Goal: Task Accomplishment & Management: Use online tool/utility

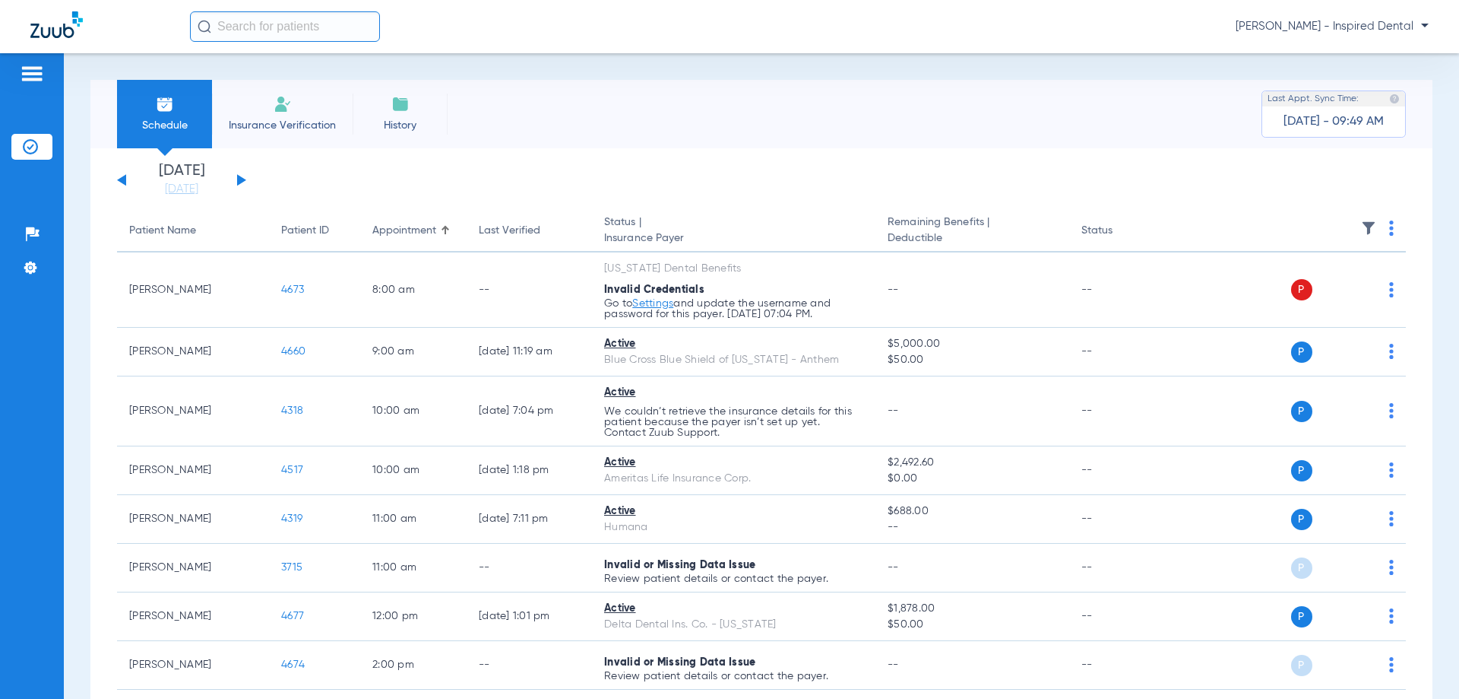
click at [239, 185] on button at bounding box center [241, 179] width 9 height 11
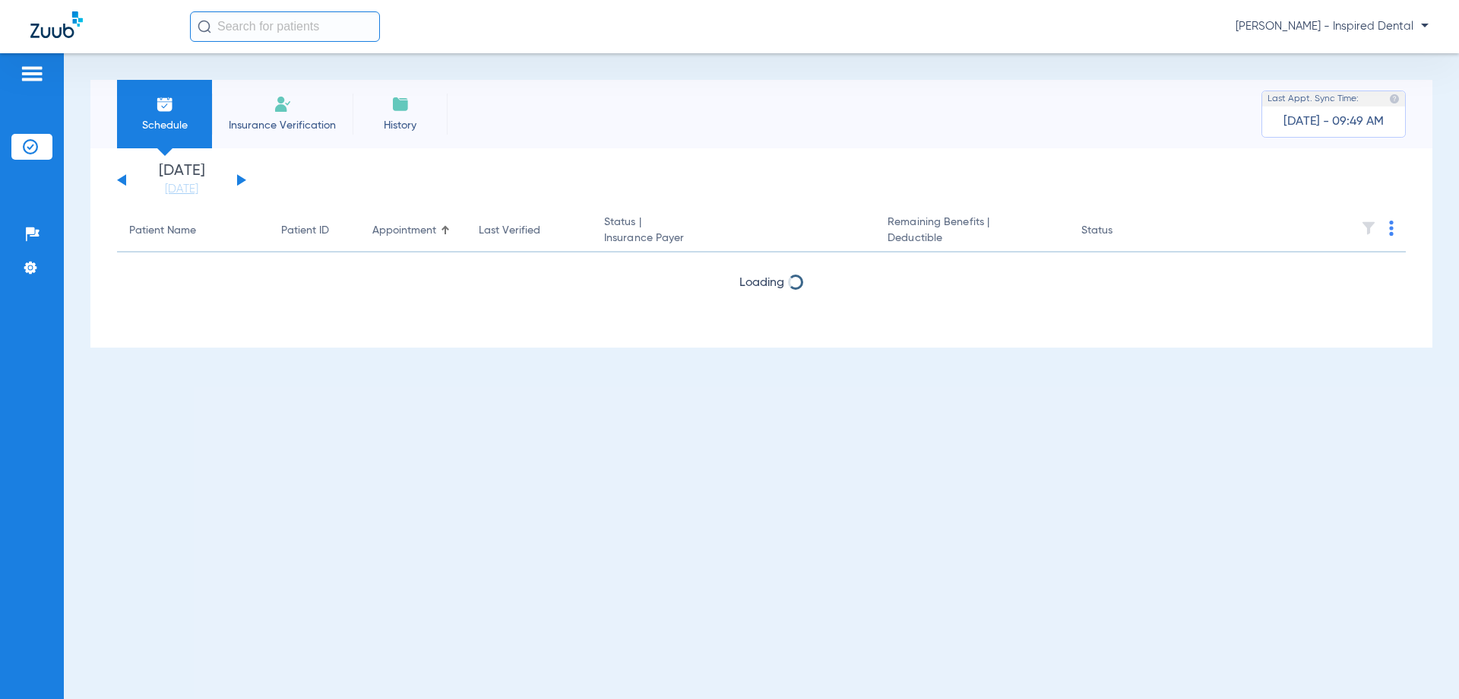
click at [239, 185] on button at bounding box center [241, 179] width 9 height 11
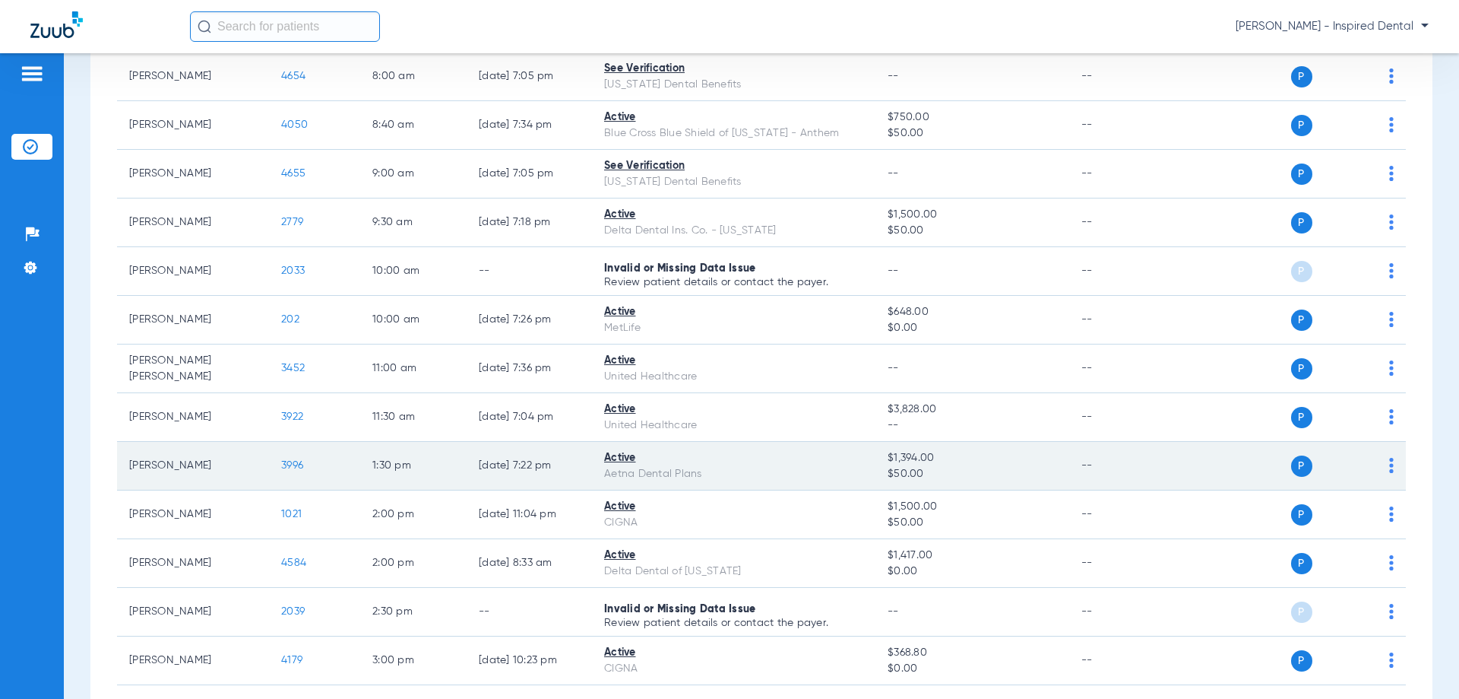
scroll to position [304, 0]
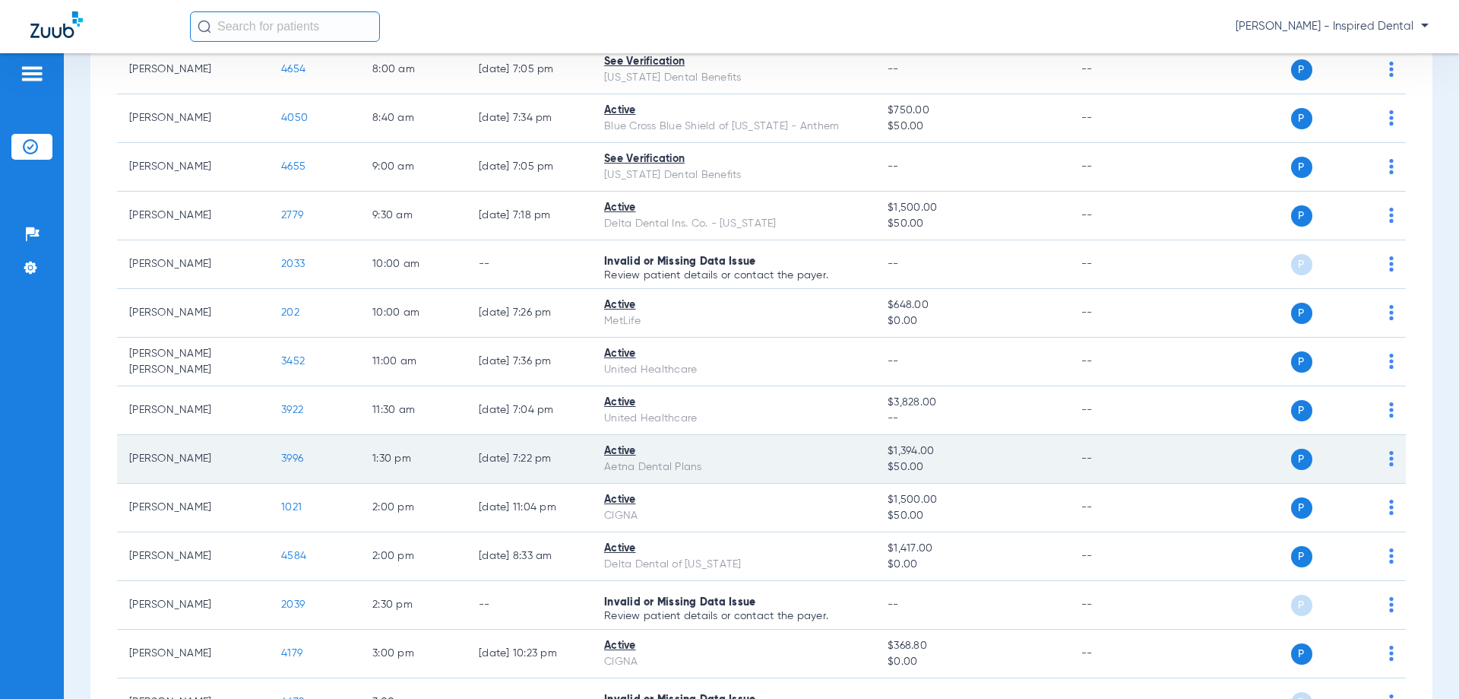
click at [287, 451] on td "3996" at bounding box center [314, 459] width 91 height 49
click at [294, 458] on span "3996" at bounding box center [292, 458] width 22 height 11
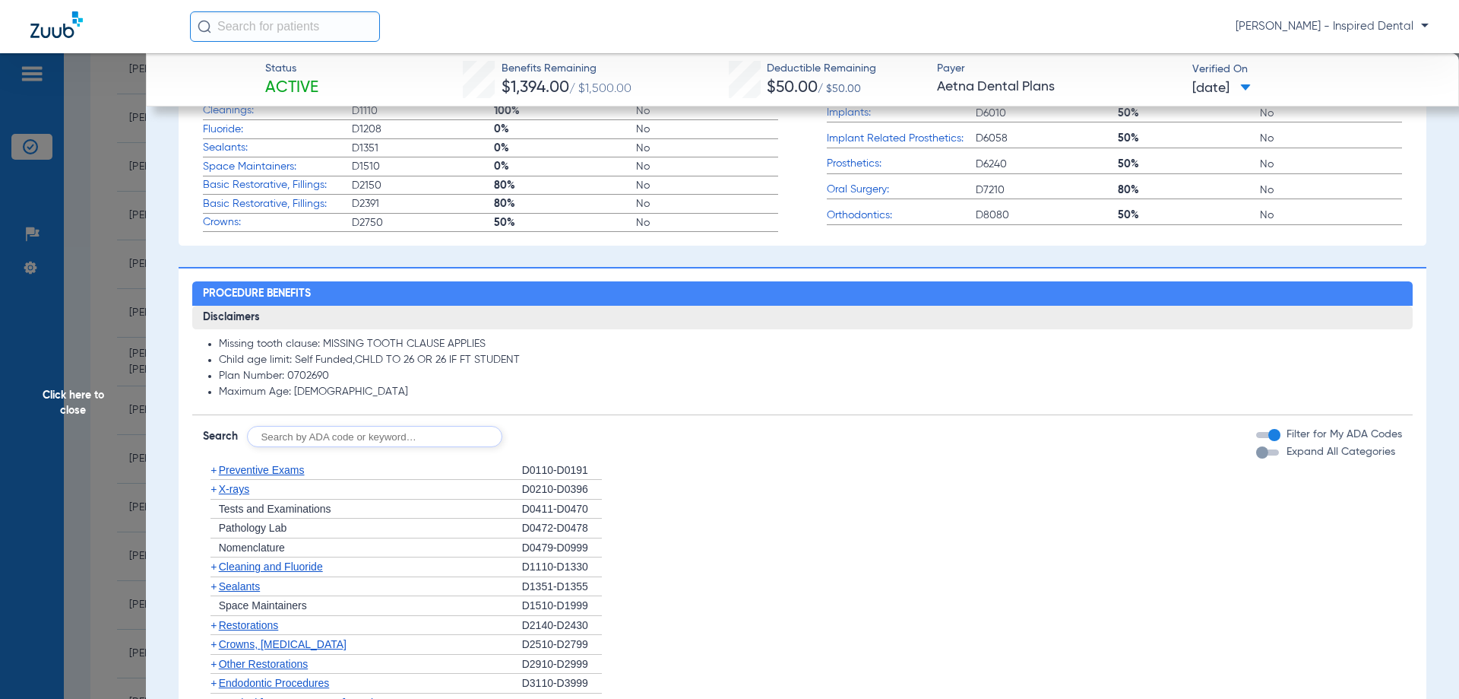
scroll to position [583, 0]
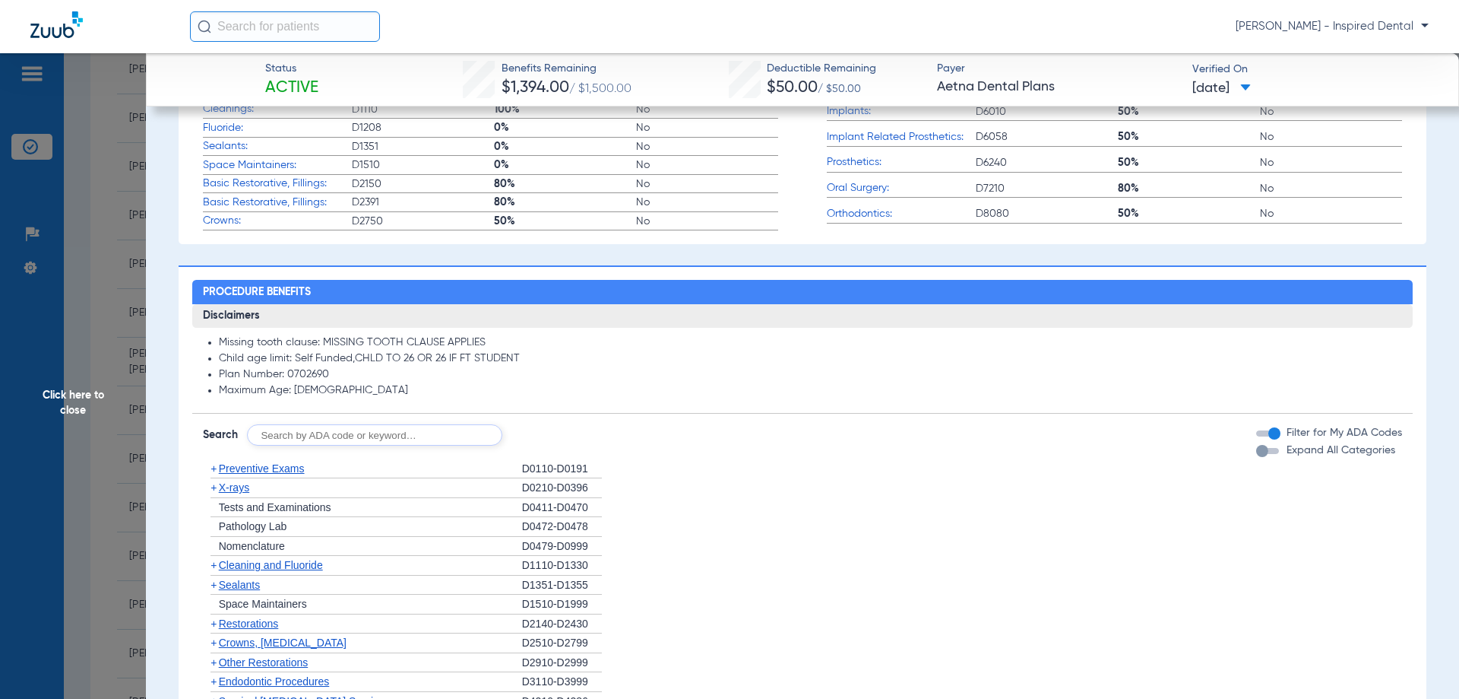
click at [323, 433] on input "text" at bounding box center [374, 434] width 255 height 21
type input "d"
type input "d1206"
click at [572, 437] on button "Search" at bounding box center [559, 434] width 60 height 21
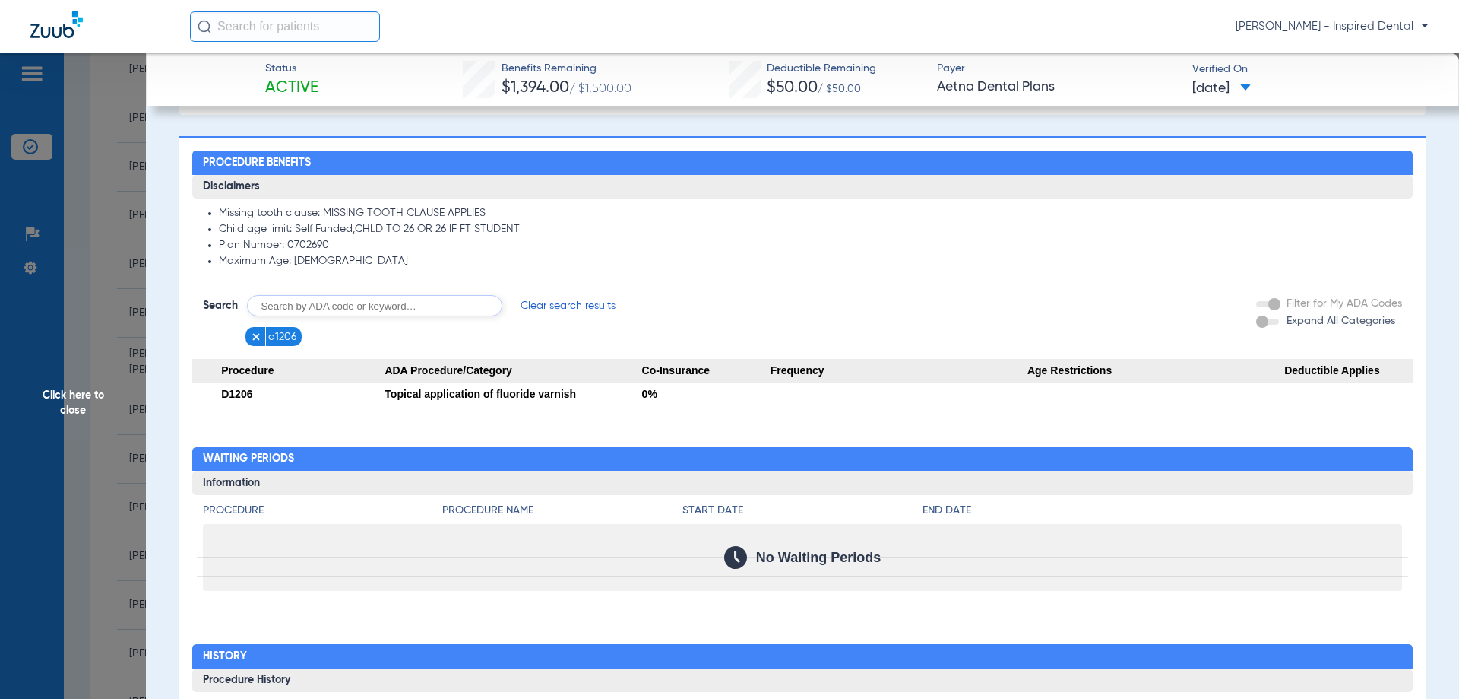
scroll to position [735, 0]
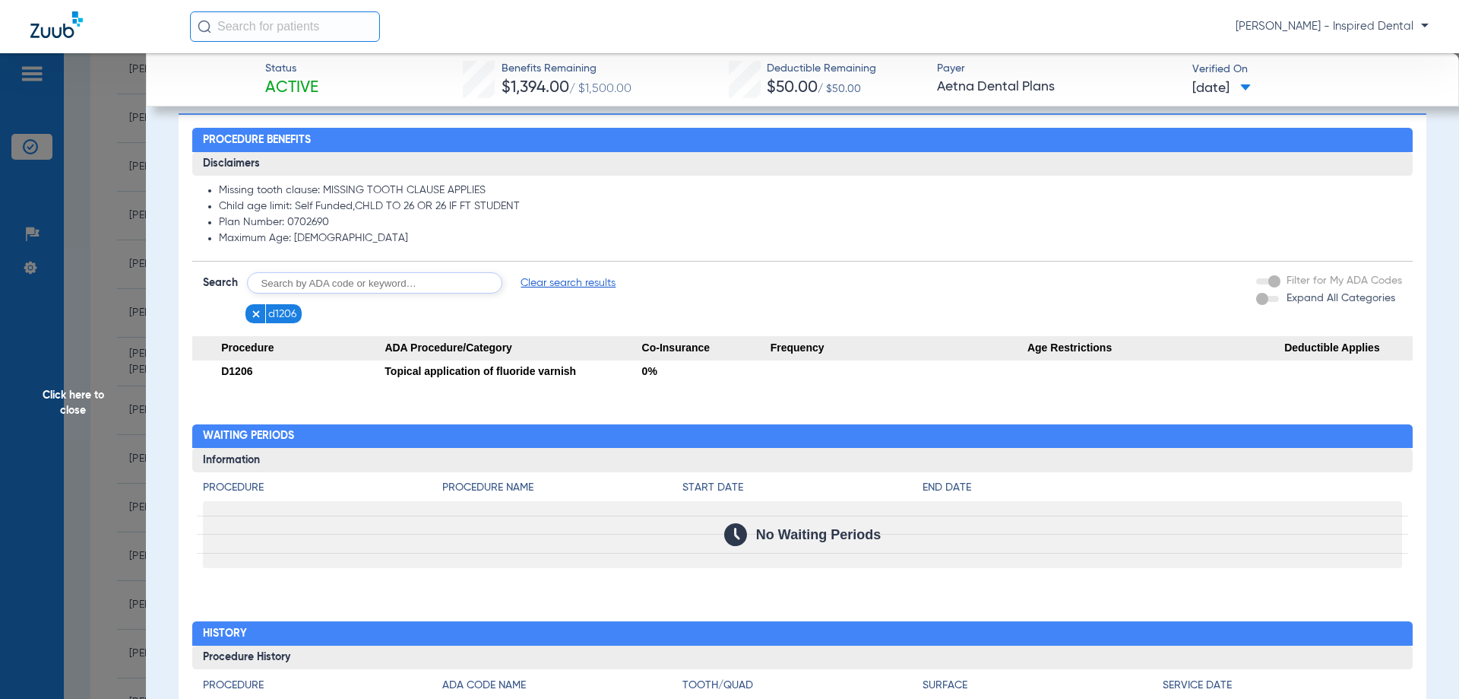
click at [77, 401] on span "Click here to close" at bounding box center [73, 402] width 146 height 699
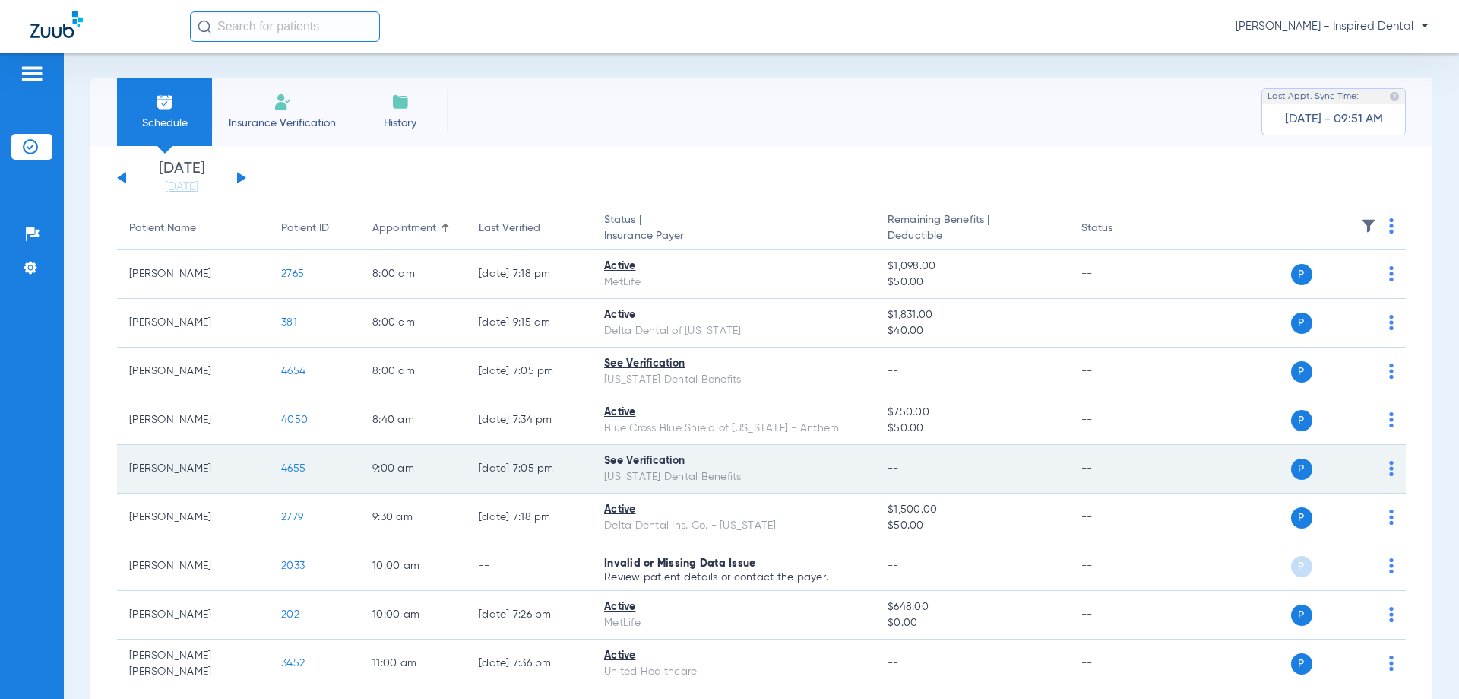
scroll to position [0, 0]
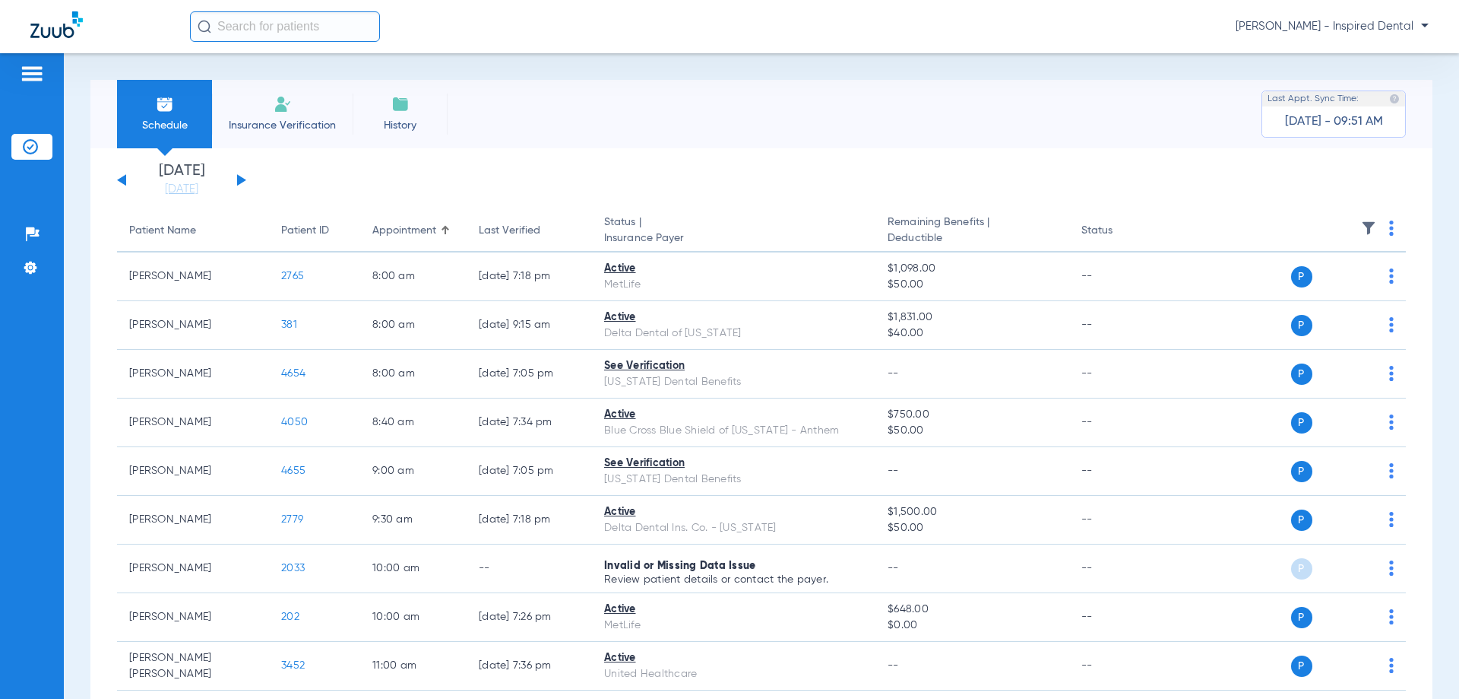
click at [121, 174] on div "[DATE] [DATE] [DATE] [DATE] [DATE] [DATE] [DATE] [DATE] [DATE] [DATE] [DATE] [D…" at bounding box center [181, 179] width 129 height 33
click at [121, 176] on div "[DATE] [DATE] [DATE] [DATE] [DATE] [DATE] [DATE] [DATE] [DATE] [DATE] [DATE] [D…" at bounding box center [181, 179] width 129 height 33
click at [121, 179] on button at bounding box center [121, 179] width 9 height 11
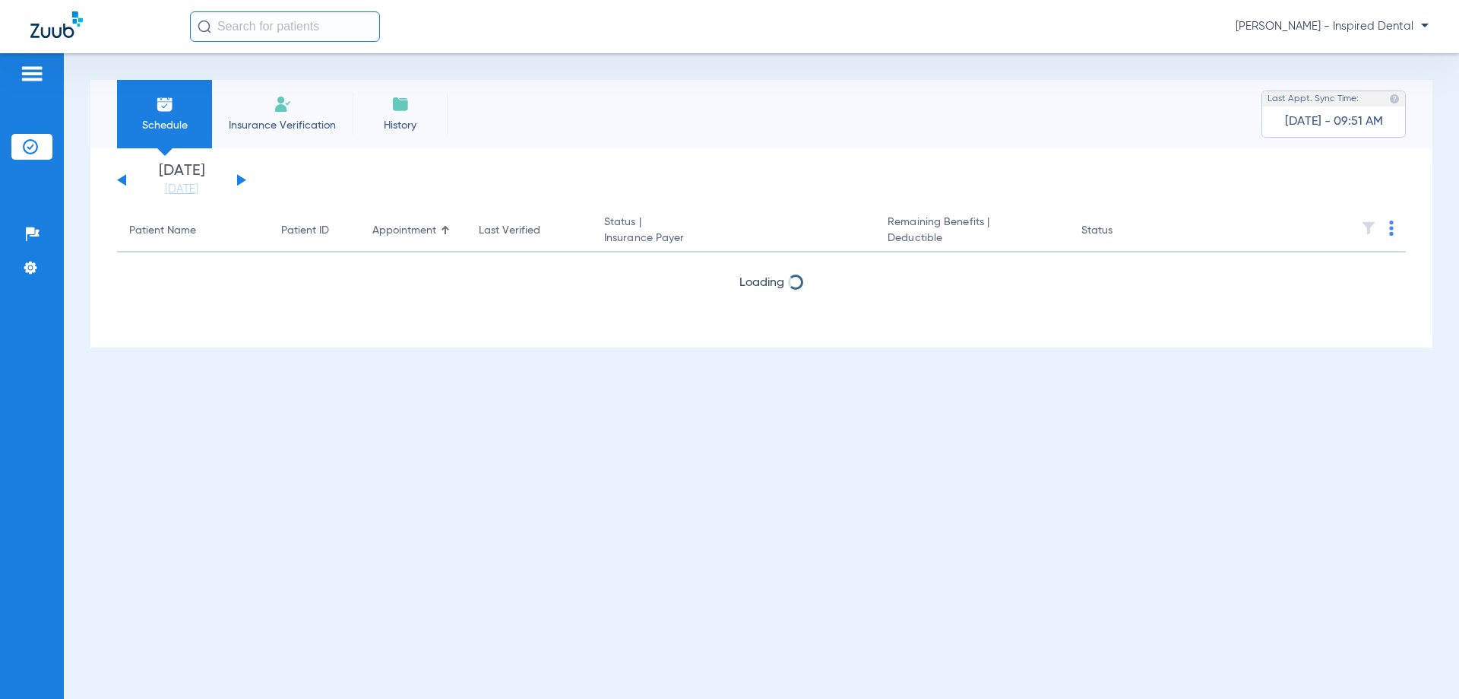
click at [122, 185] on div "[DATE] [DATE] [DATE] [DATE] [DATE] [DATE] [DATE] [DATE] [DATE] [DATE] [DATE] [D…" at bounding box center [181, 179] width 129 height 33
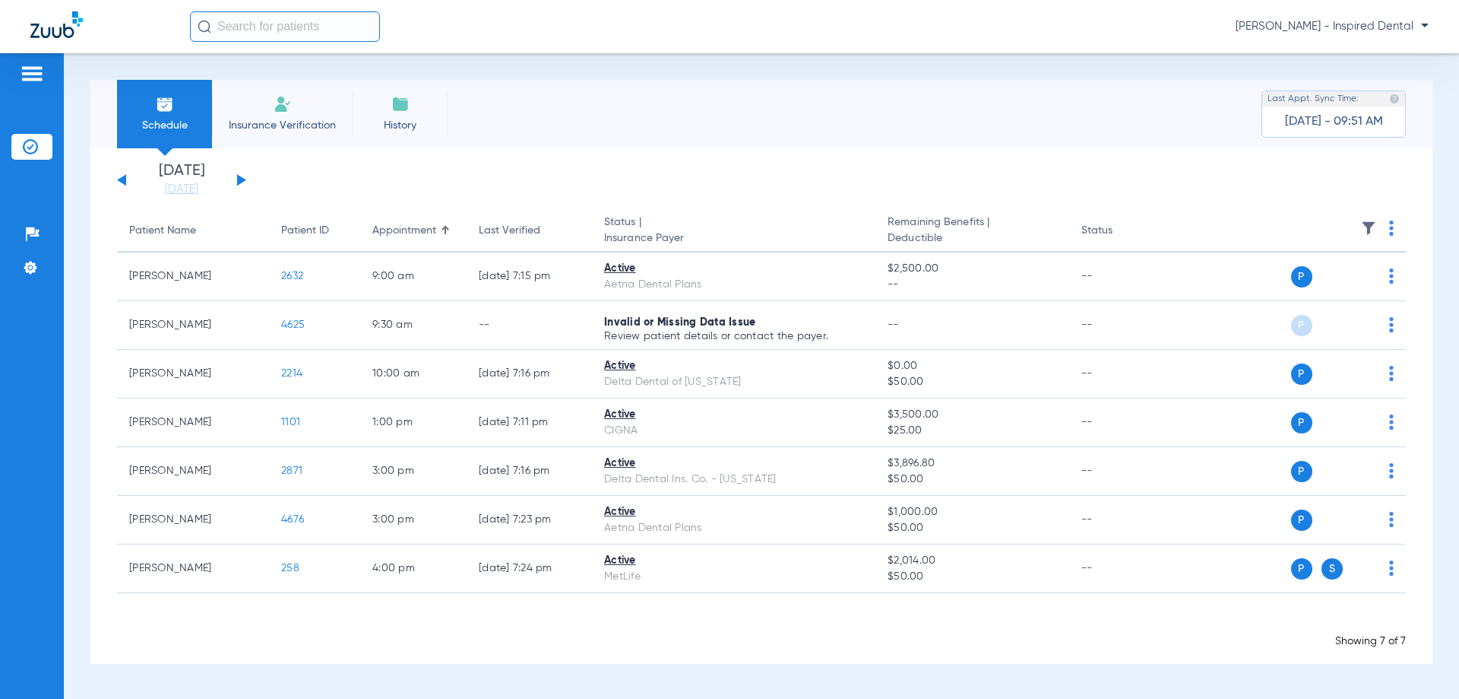
click at [114, 179] on div "[DATE] [DATE] [DATE] [DATE] [DATE] [DATE] [DATE] [DATE] [DATE] [DATE] [DATE] [D…" at bounding box center [761, 405] width 1342 height 515
click at [122, 176] on div "[DATE] [DATE] [DATE] [DATE] [DATE] [DATE] [DATE] [DATE] [DATE] [DATE] [DATE] [D…" at bounding box center [181, 179] width 129 height 33
click at [121, 185] on div "[DATE] [DATE] [DATE] [DATE] [DATE] [DATE] [DATE] [DATE] [DATE] [DATE] [DATE] [D…" at bounding box center [181, 179] width 129 height 33
click at [125, 173] on div "[DATE] [DATE] [DATE] [DATE] [DATE] [DATE] [DATE] [DATE] [DATE] [DATE] [DATE] [D…" at bounding box center [181, 179] width 129 height 33
click at [123, 186] on div "[DATE] [DATE] [DATE] [DATE] [DATE] [DATE] [DATE] [DATE] [DATE] [DATE] [DATE] [D…" at bounding box center [181, 179] width 129 height 33
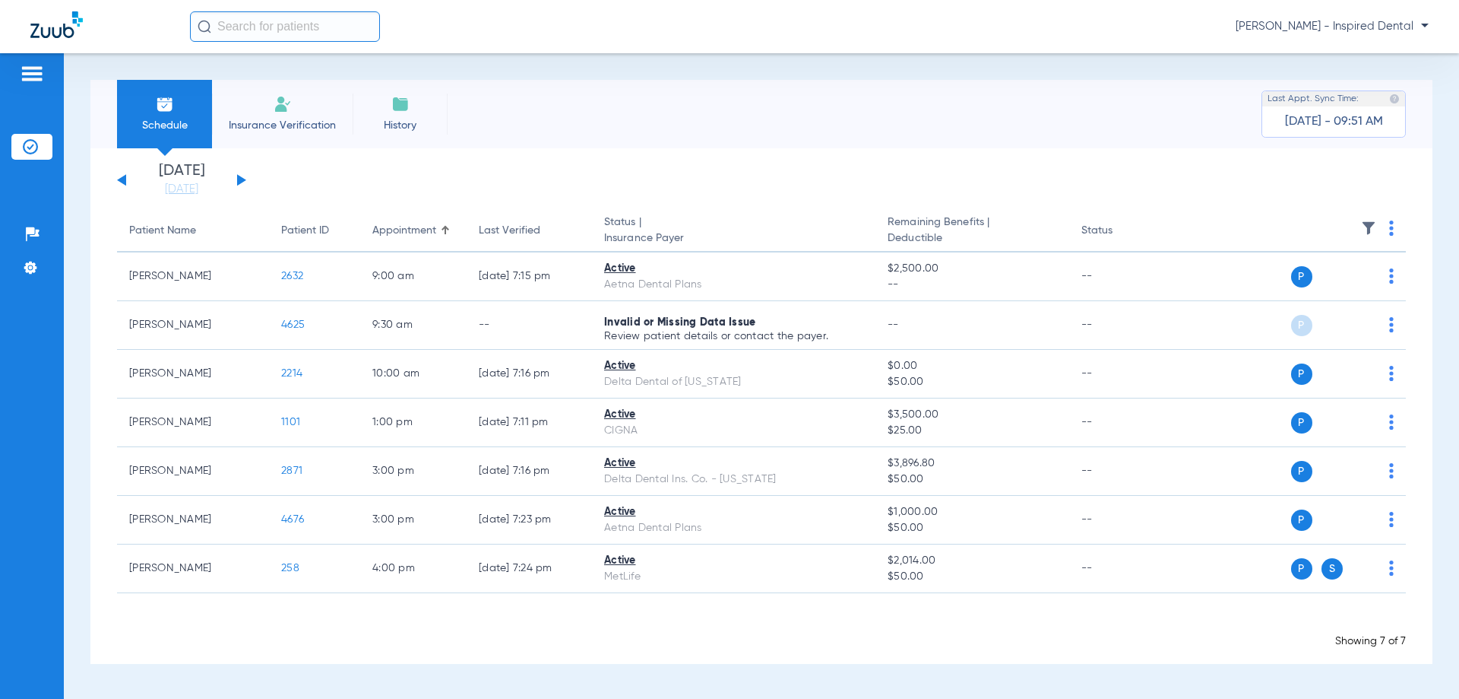
click at [123, 178] on button at bounding box center [121, 179] width 9 height 11
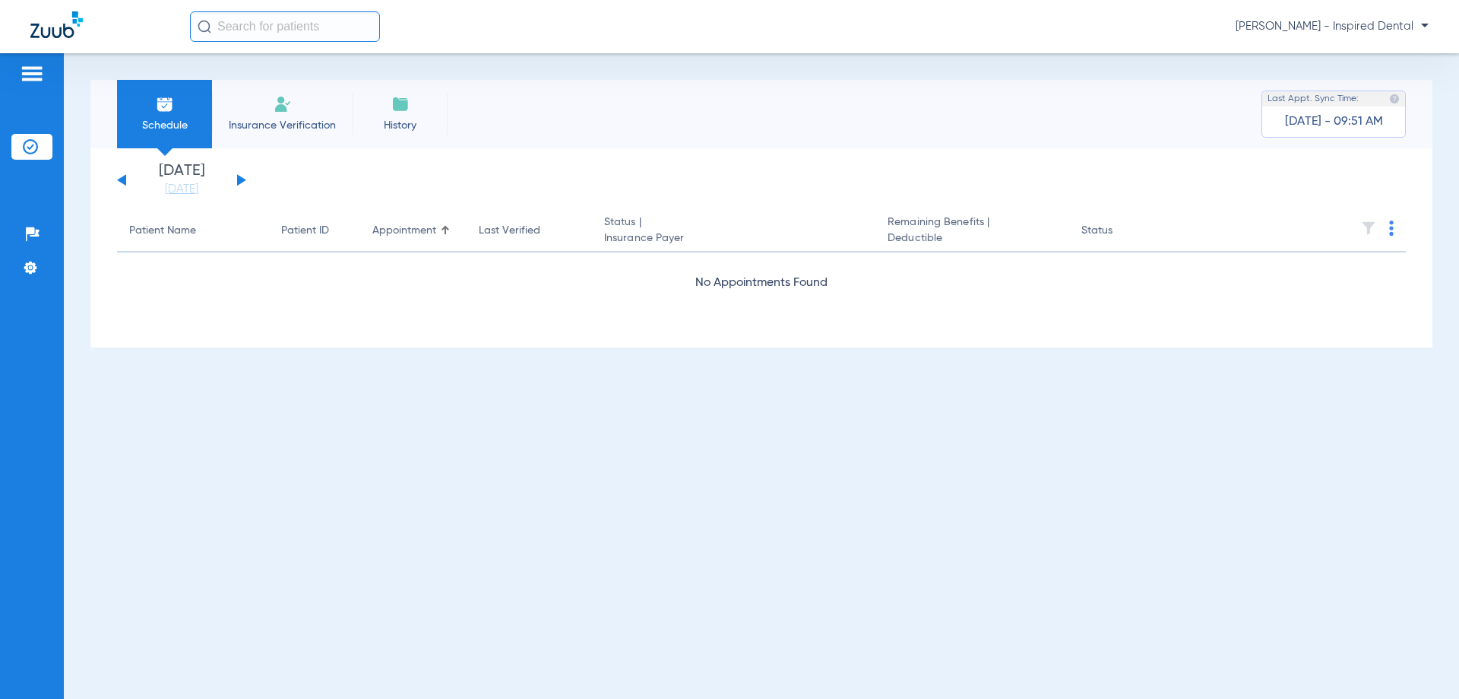
click at [123, 178] on button at bounding box center [121, 179] width 9 height 11
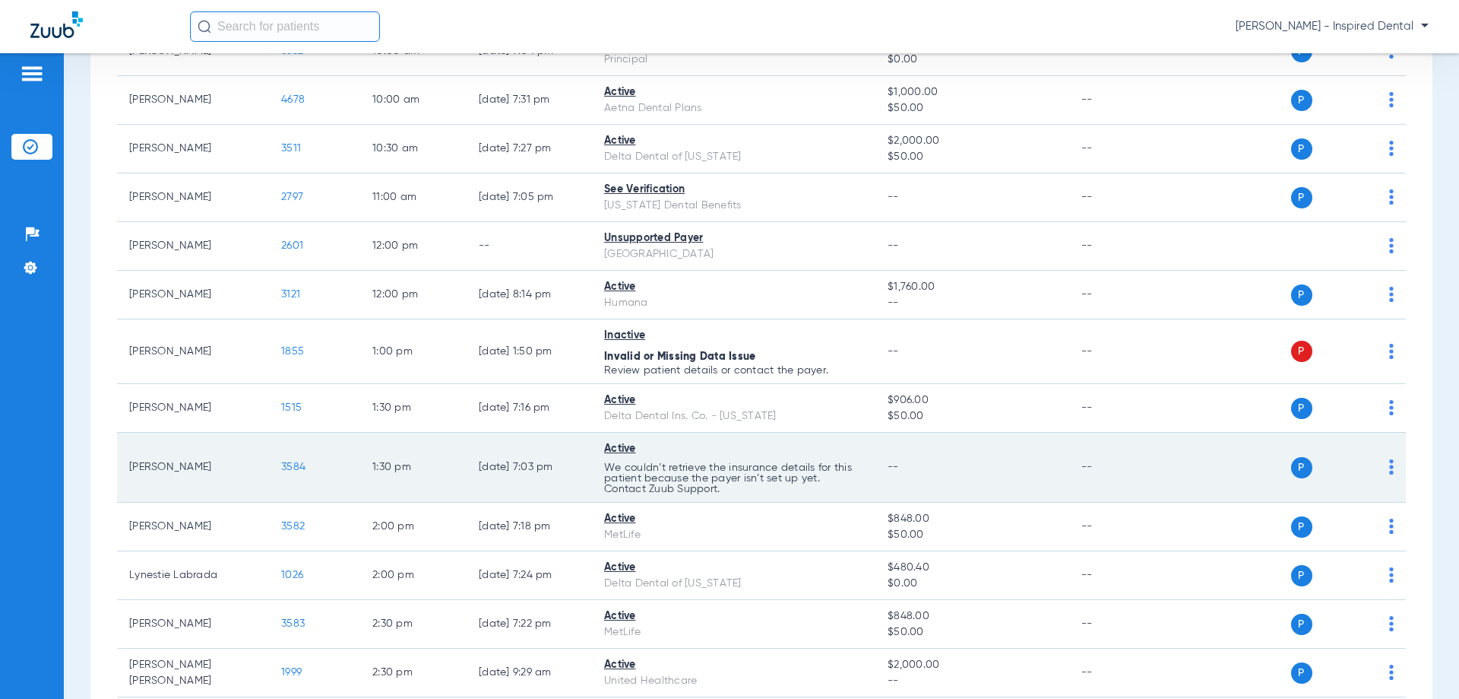
scroll to position [532, 0]
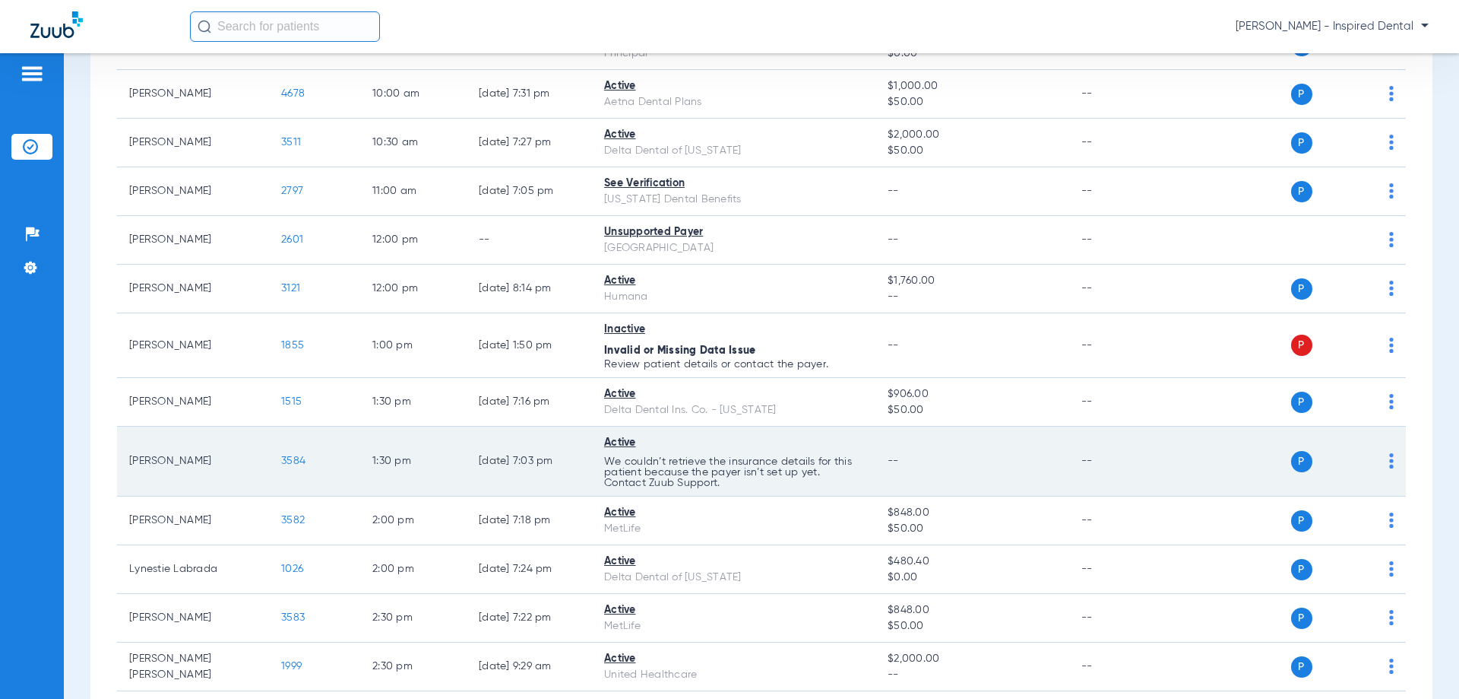
click at [299, 467] on td "3584" at bounding box center [314, 461] width 91 height 70
click at [299, 458] on span "3584" at bounding box center [293, 460] width 24 height 11
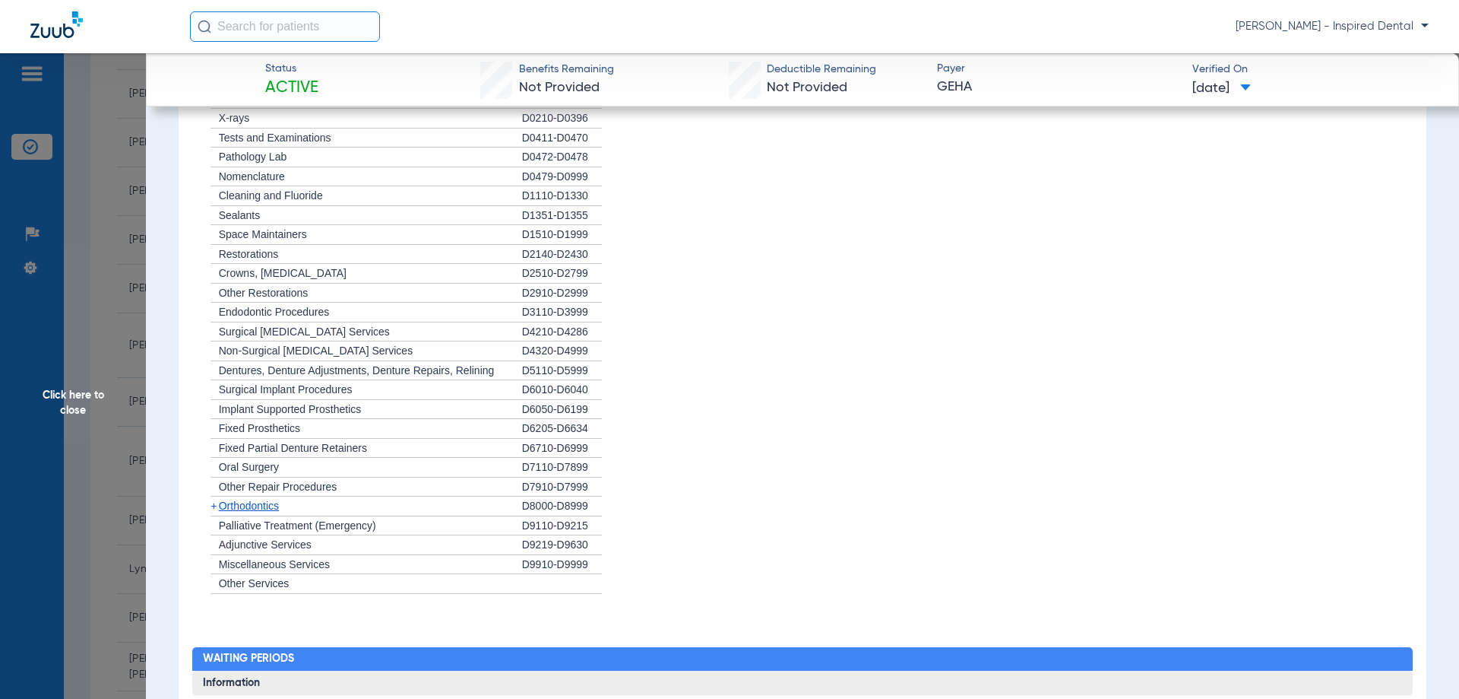
scroll to position [1140, 0]
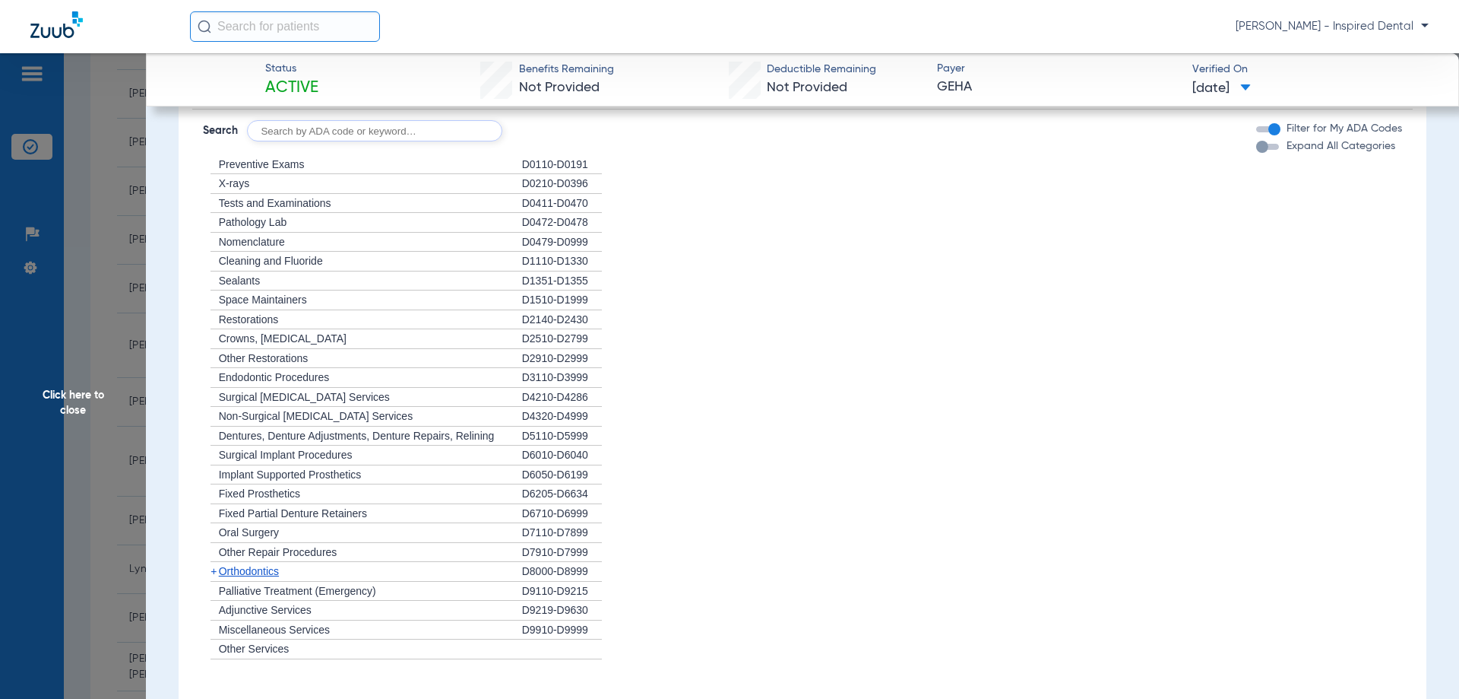
click at [234, 180] on span "X-rays" at bounding box center [234, 183] width 30 height 12
click at [233, 180] on span "X-rays" at bounding box center [234, 183] width 30 height 12
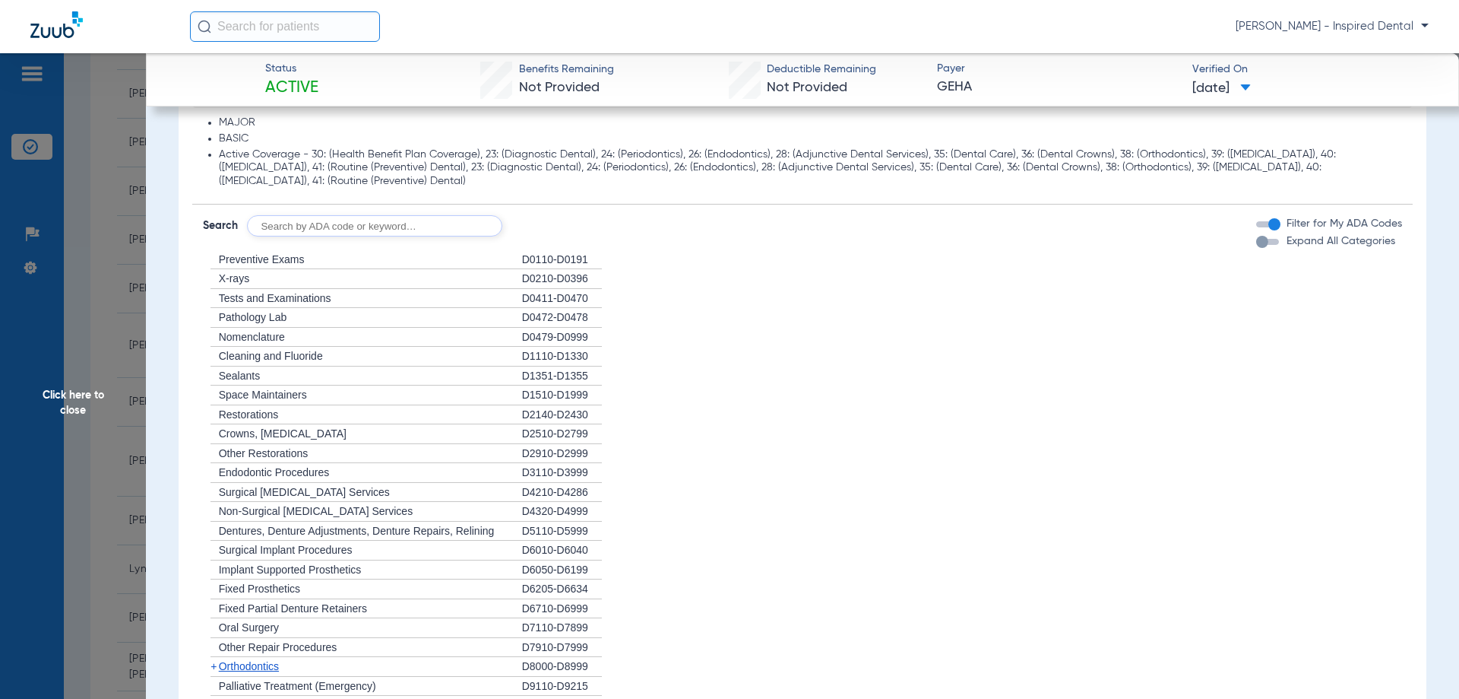
scroll to position [1038, 0]
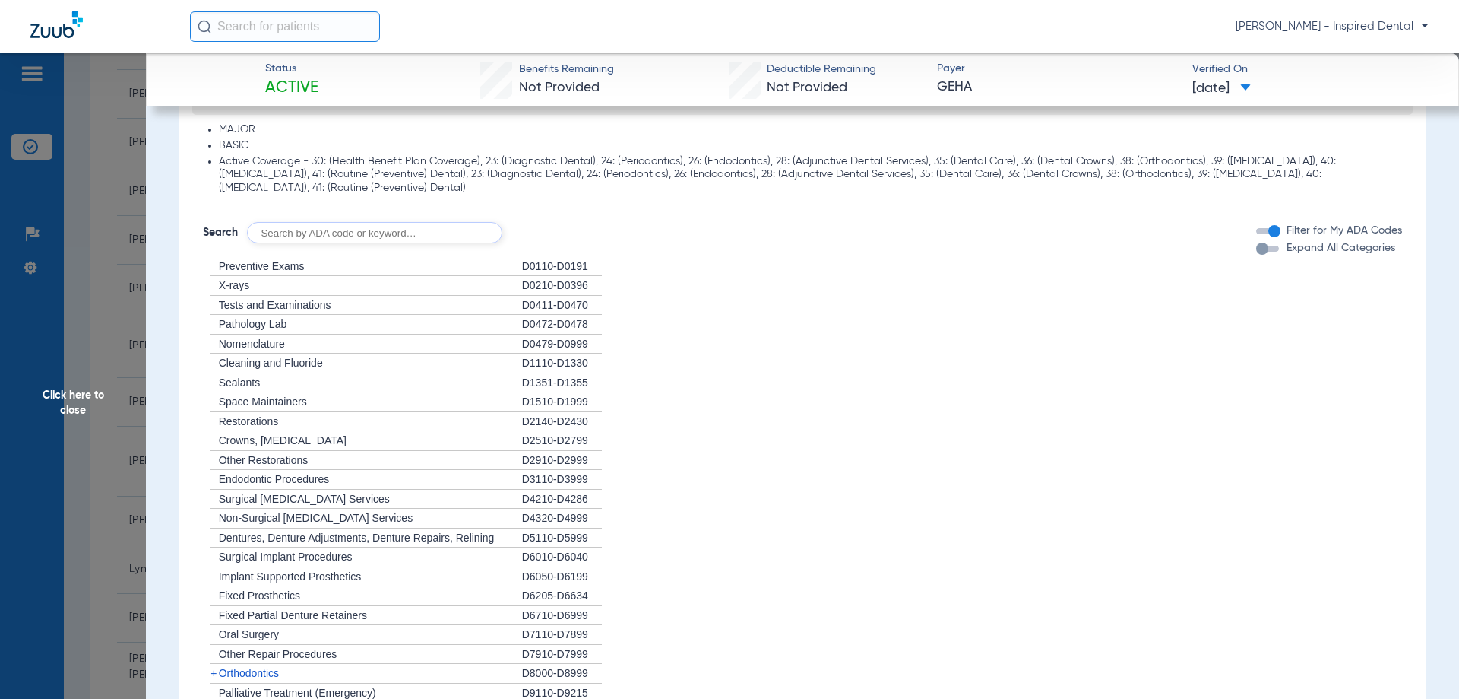
click at [341, 241] on input "text" at bounding box center [374, 232] width 255 height 21
type input "d0120"
click at [552, 224] on button "Search" at bounding box center [559, 232] width 60 height 21
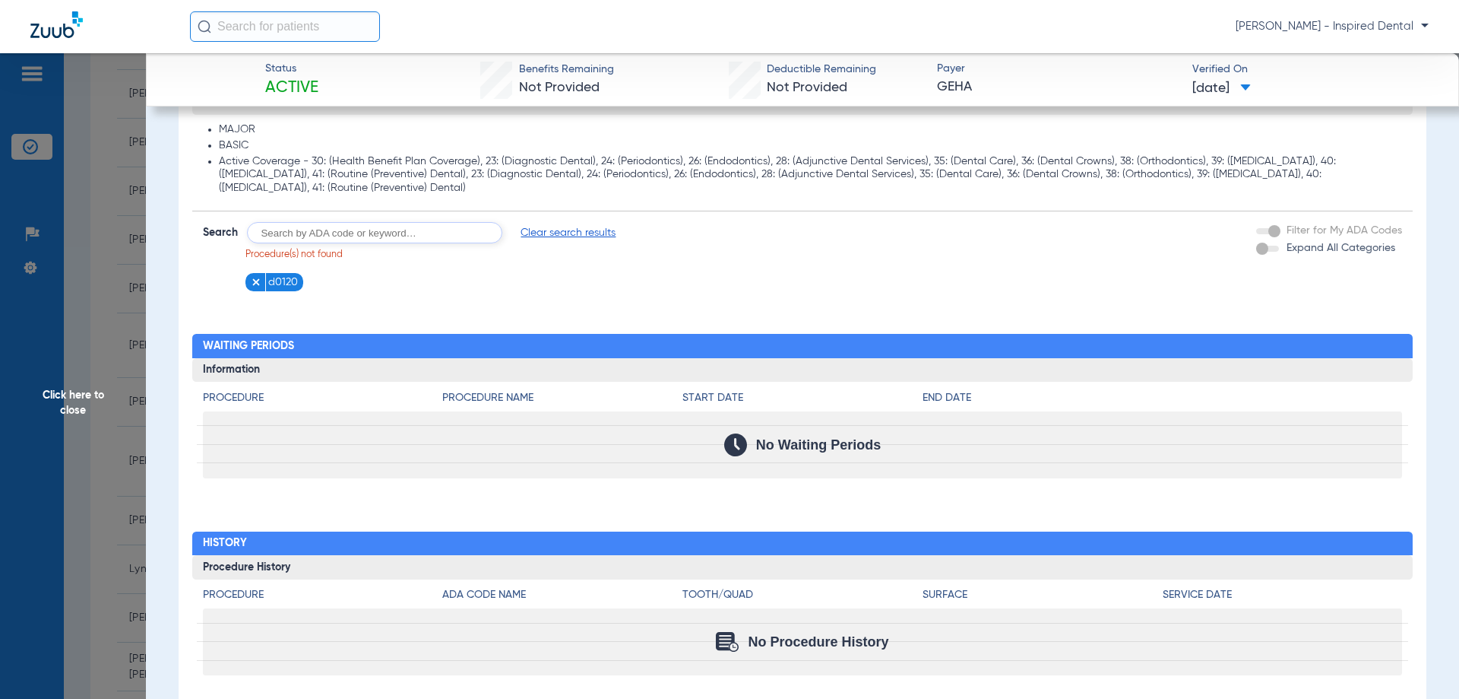
click at [78, 403] on span "Click here to close" at bounding box center [73, 402] width 146 height 699
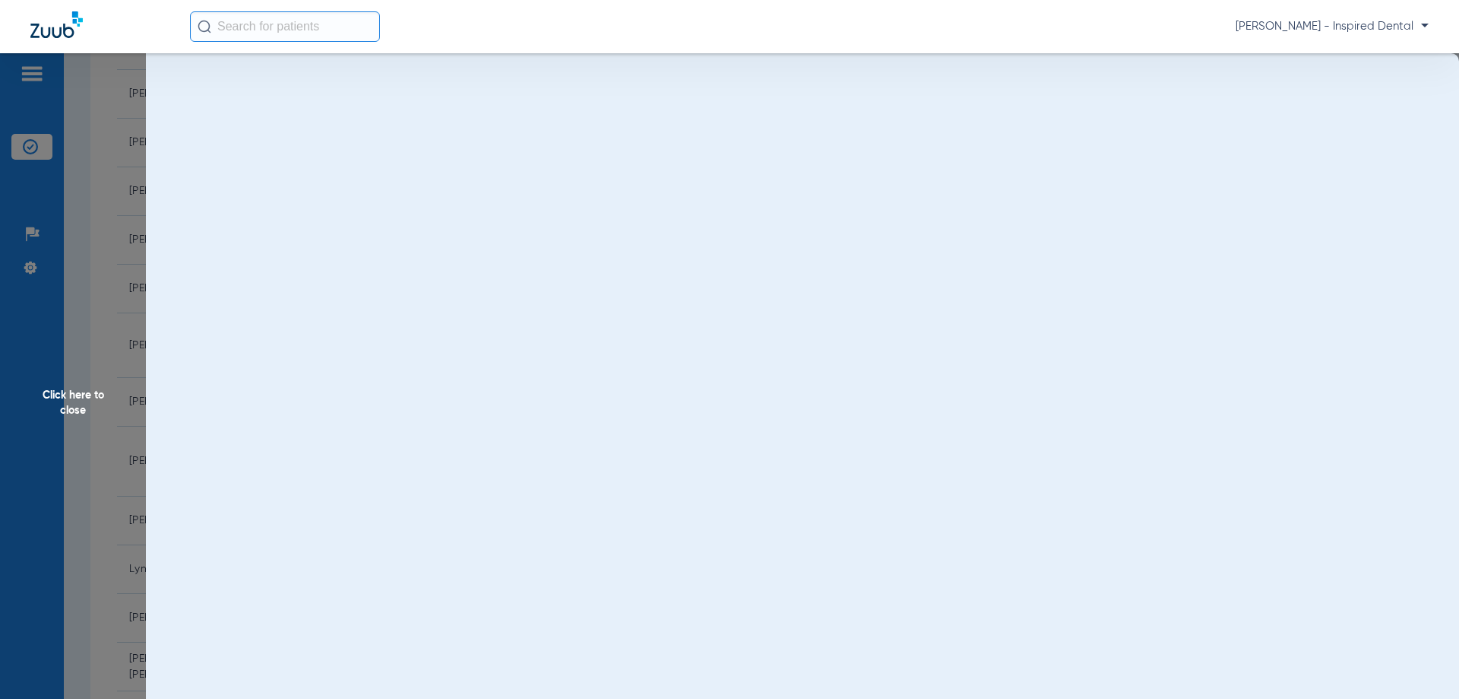
scroll to position [0, 0]
